Goal: Task Accomplishment & Management: Manage account settings

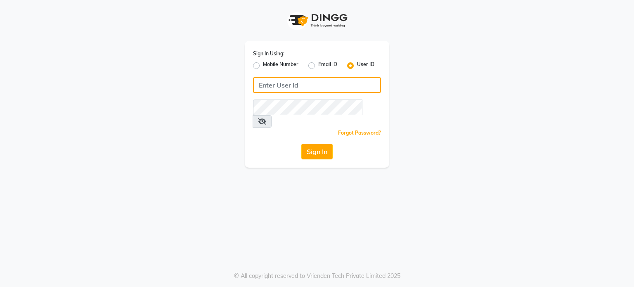
type input "yantrapwd"
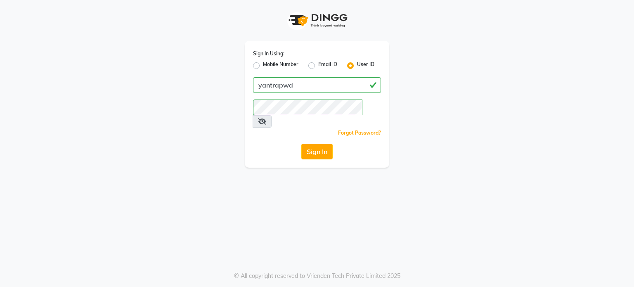
click at [330, 65] on label "Email ID" at bounding box center [327, 66] width 19 height 10
click at [323, 65] on input "Email ID" at bounding box center [320, 63] width 5 height 5
radio input "true"
radio input "false"
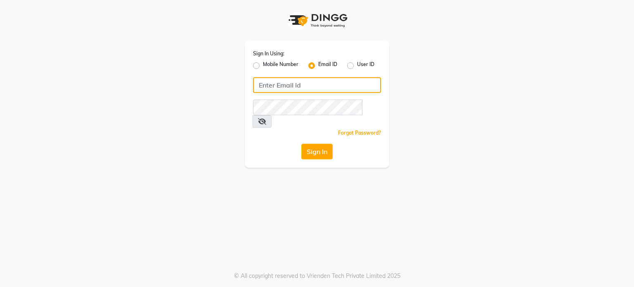
drag, startPoint x: 326, startPoint y: 77, endPoint x: 327, endPoint y: 82, distance: 4.6
click at [326, 77] on input "Username" at bounding box center [317, 85] width 128 height 16
type input "[EMAIL_ADDRESS][DOMAIN_NAME]"
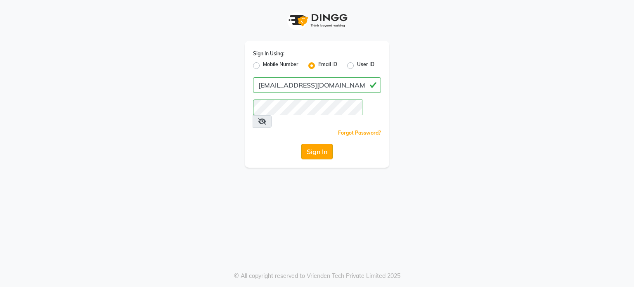
click at [318, 144] on button "Sign In" at bounding box center [316, 152] width 31 height 16
